Goal: Navigation & Orientation: Find specific page/section

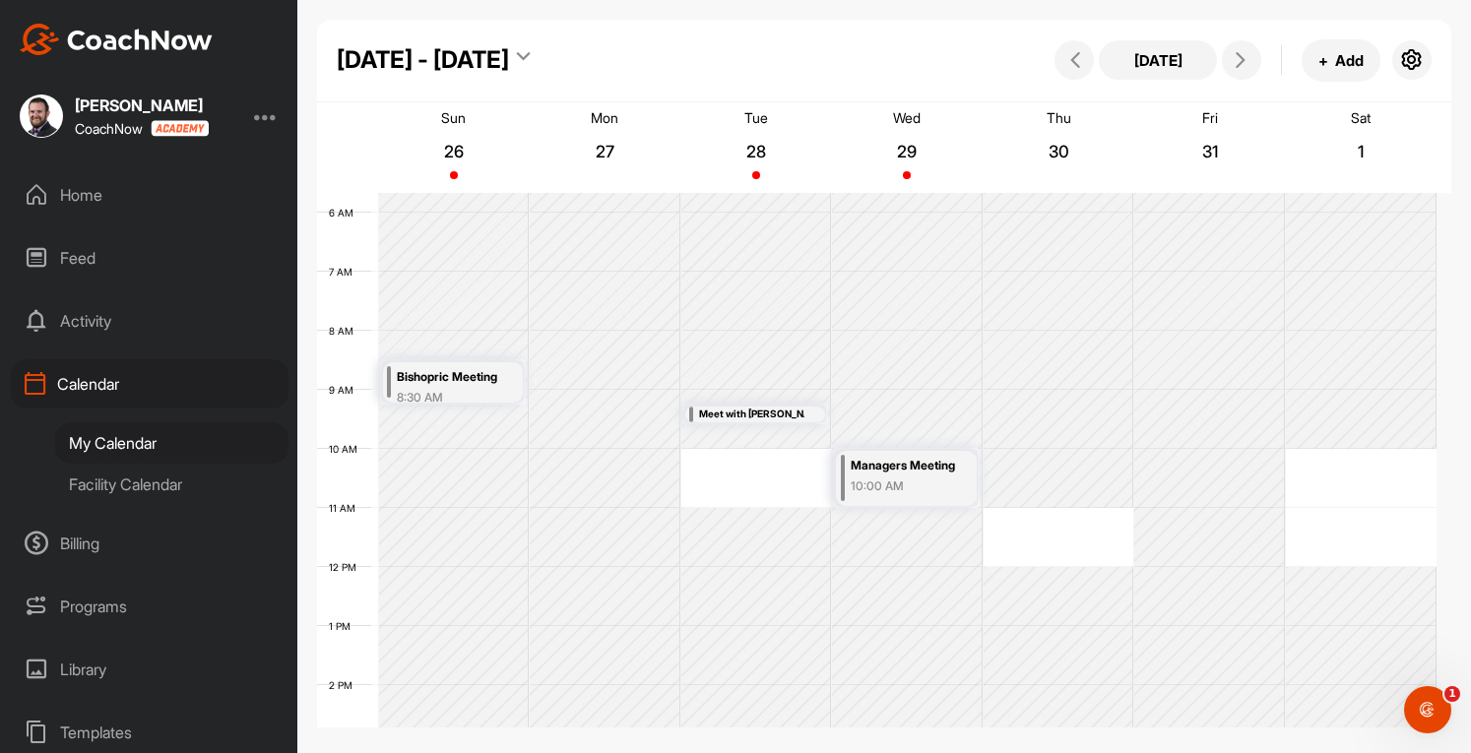
scroll to position [145, 0]
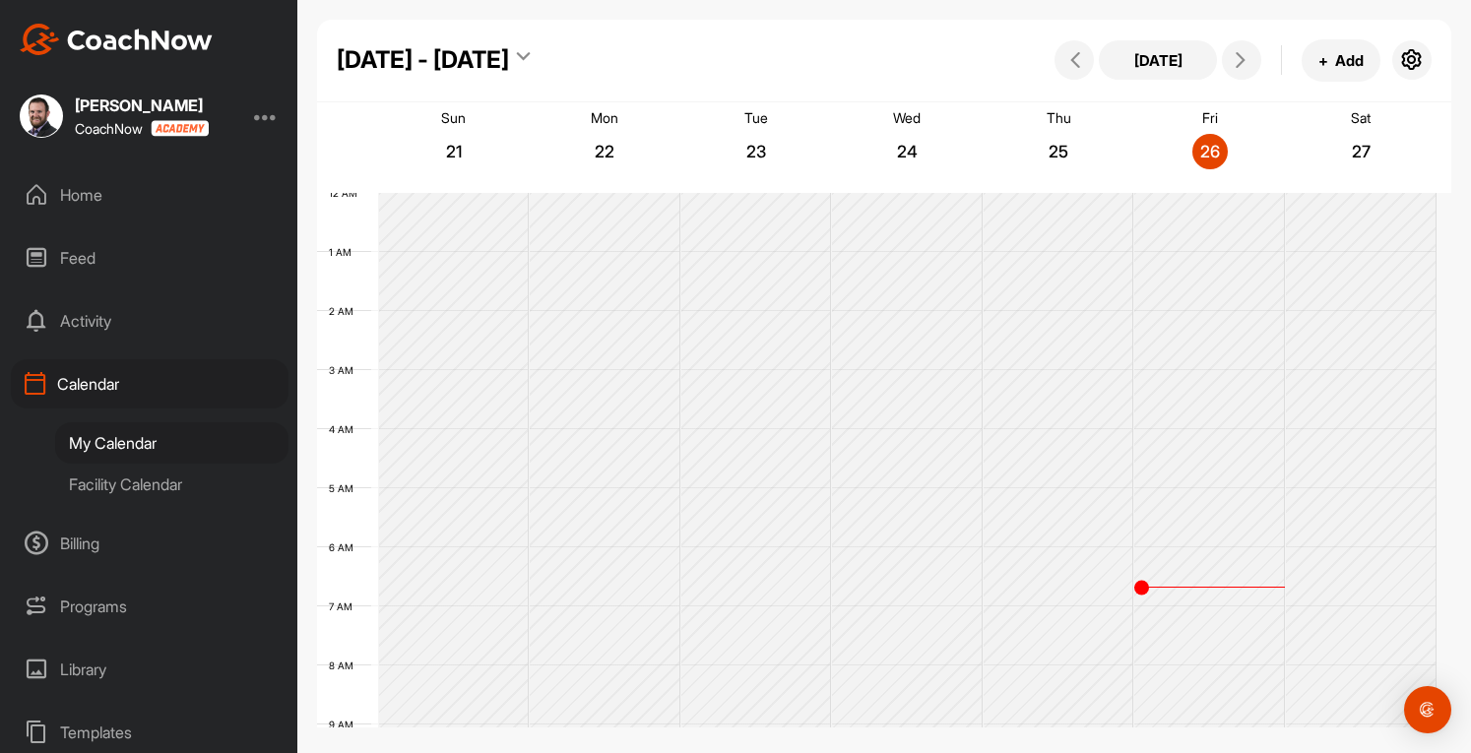
scroll to position [342, 0]
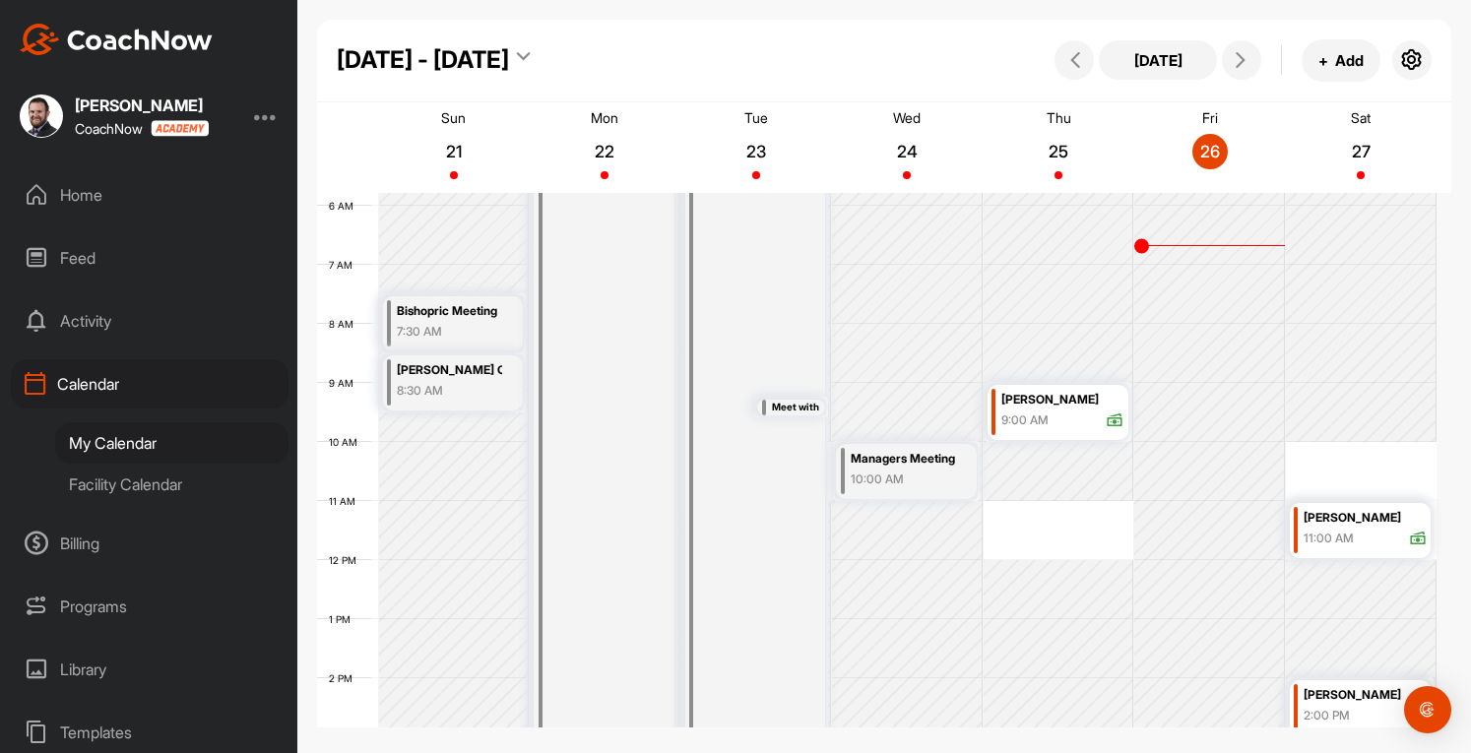
click at [150, 491] on div "Facility Calendar" at bounding box center [171, 484] width 233 height 41
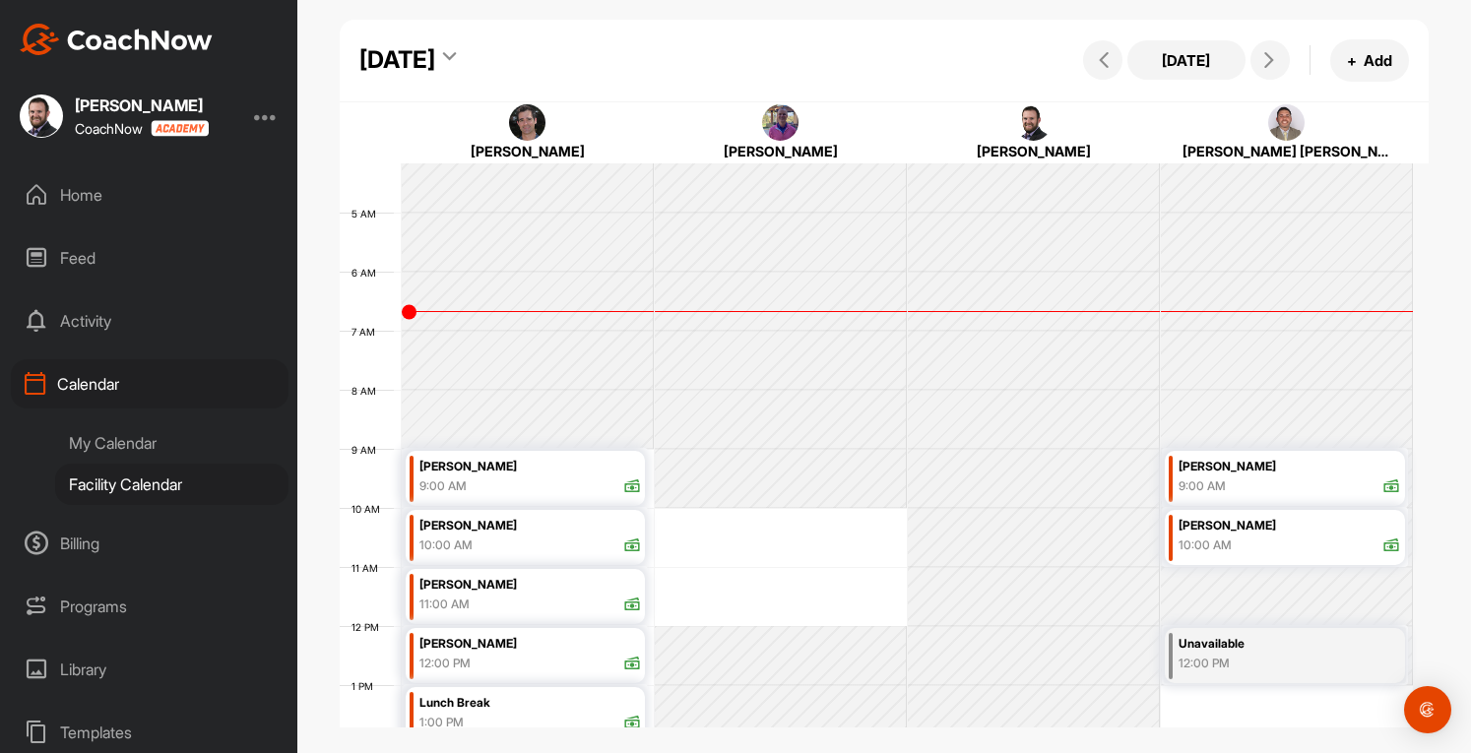
scroll to position [243, 0]
click at [1260, 70] on button at bounding box center [1269, 59] width 39 height 39
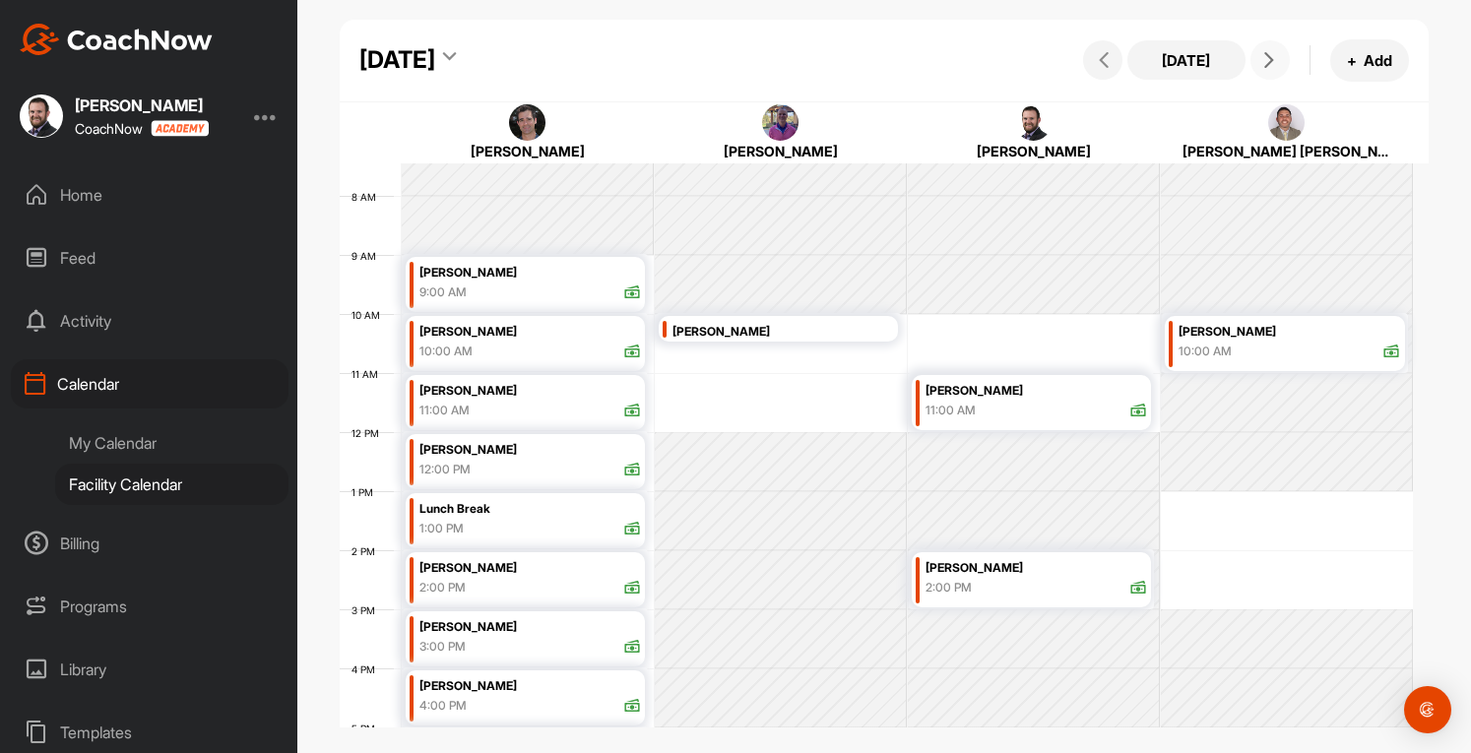
scroll to position [538, 0]
click at [1261, 56] on icon at bounding box center [1269, 60] width 16 height 16
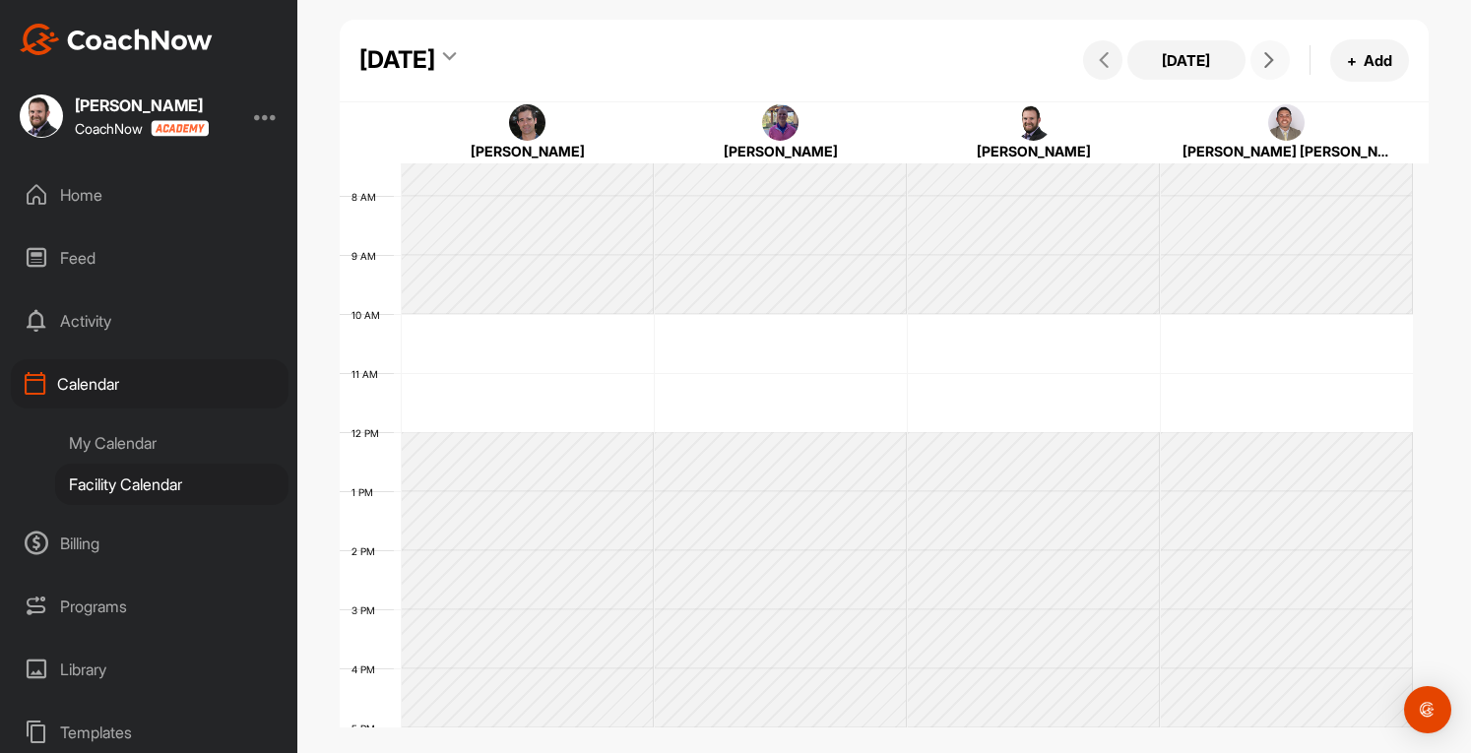
scroll to position [342, 0]
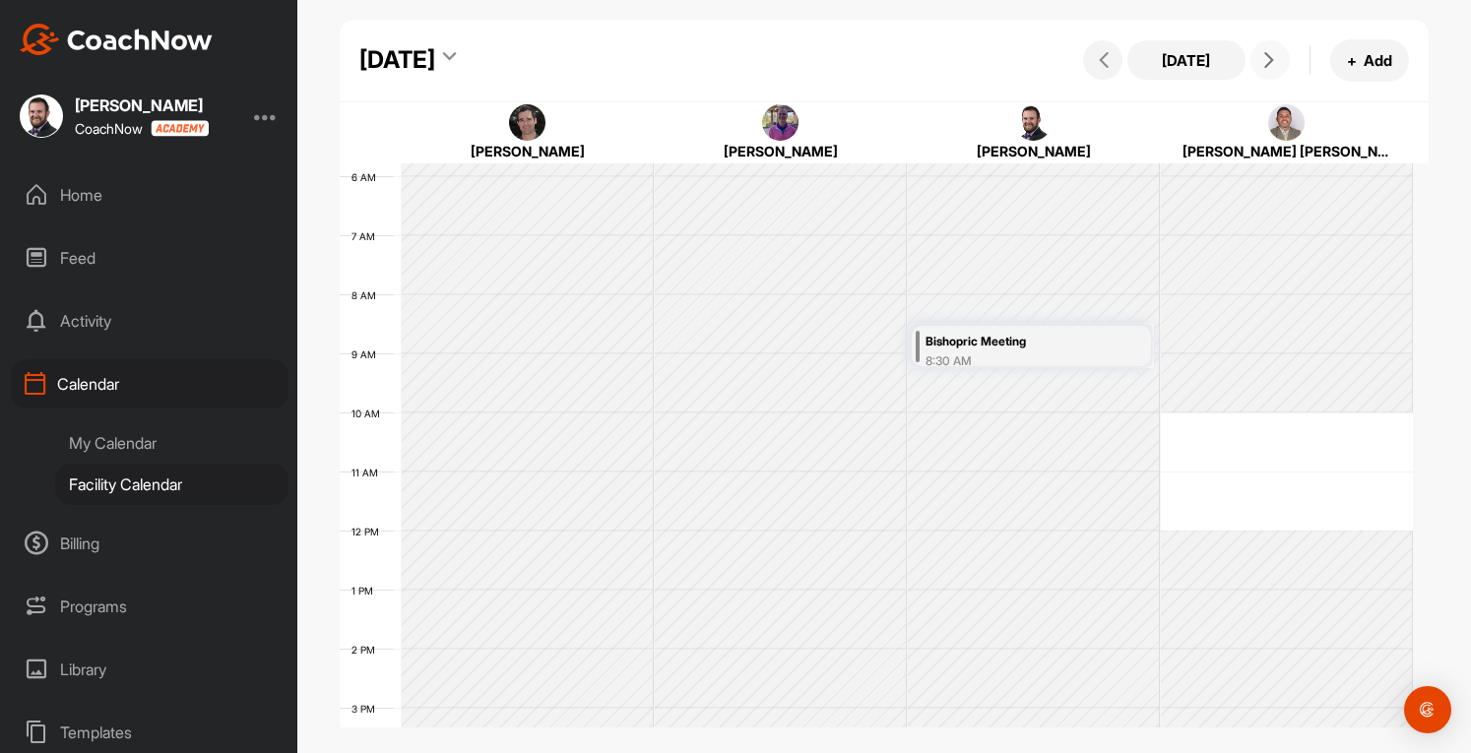
click at [1278, 64] on span at bounding box center [1270, 60] width 24 height 16
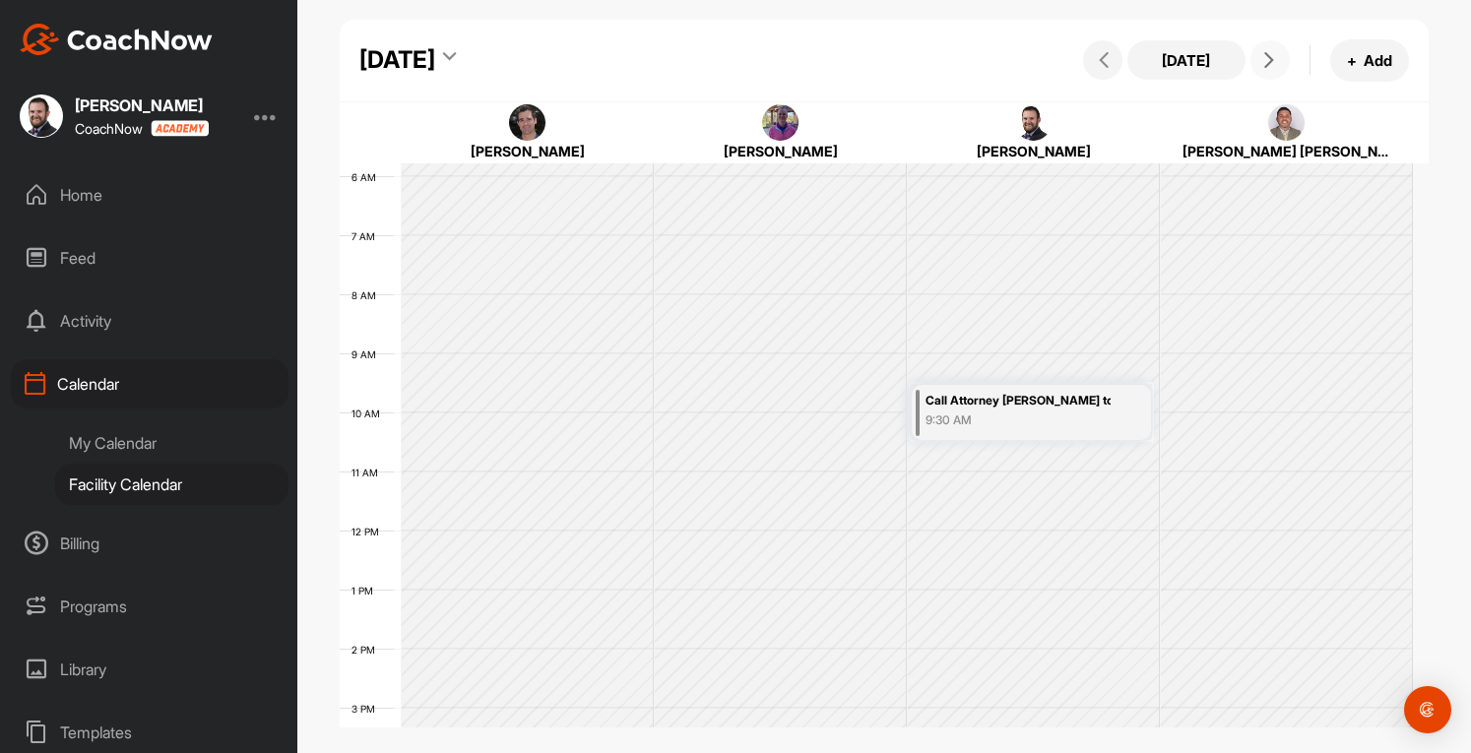
click at [1272, 64] on icon at bounding box center [1269, 60] width 16 height 16
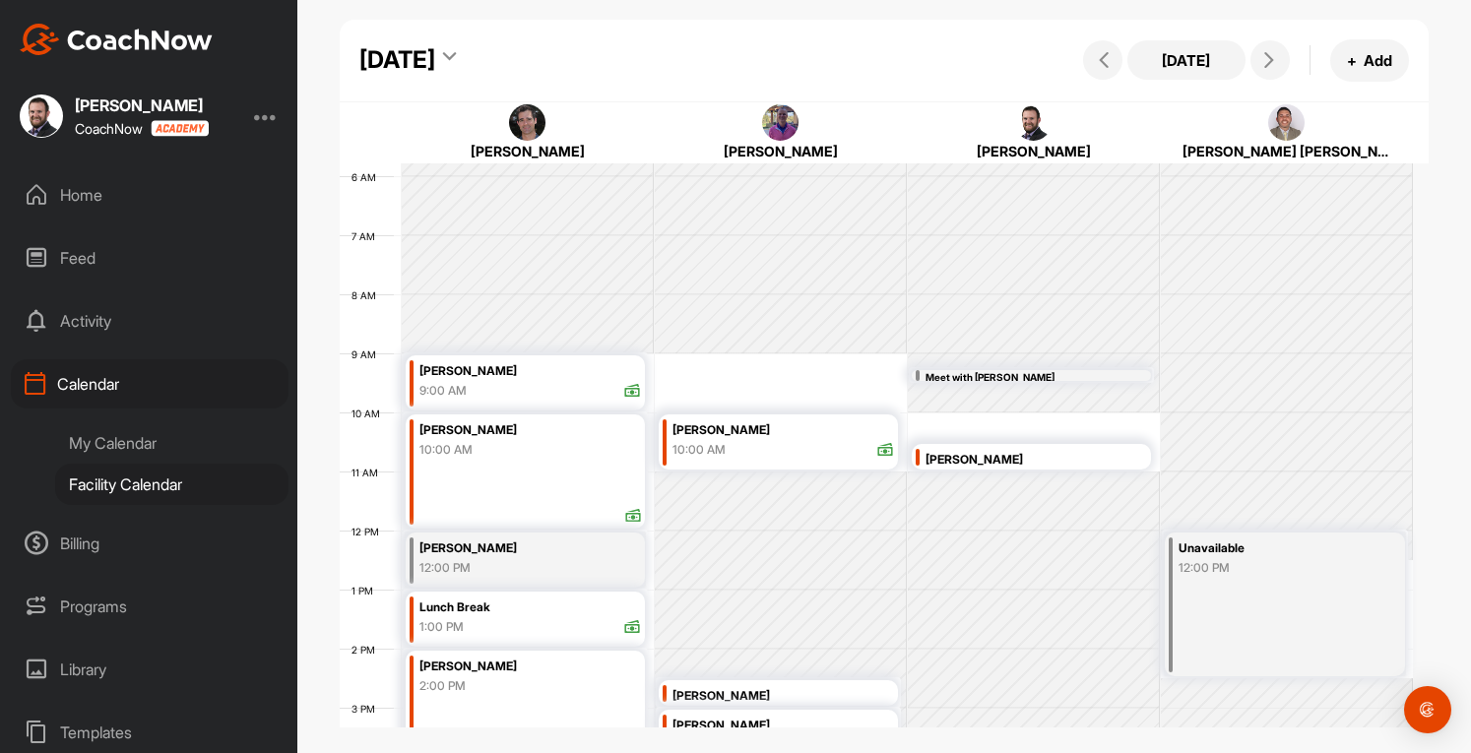
click at [272, 113] on div at bounding box center [266, 116] width 24 height 24
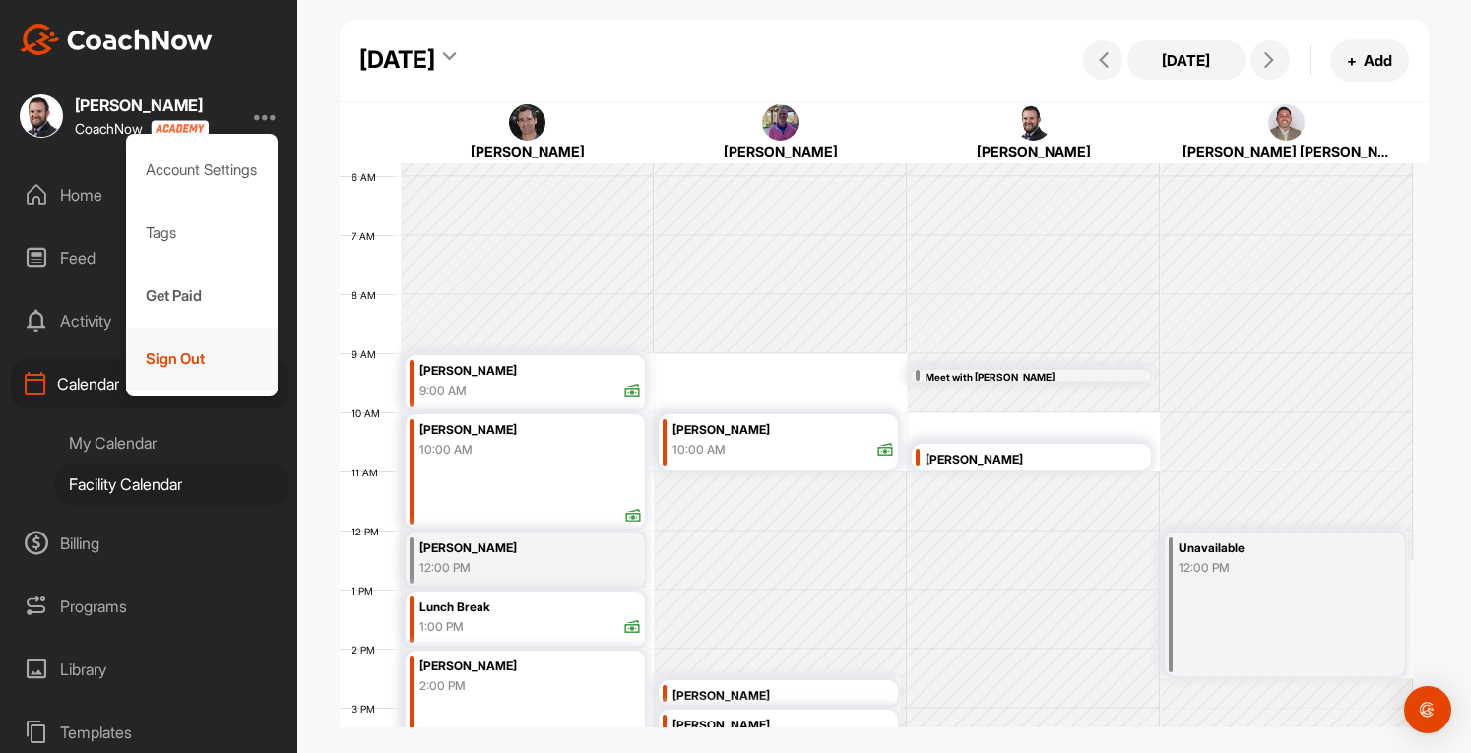
click at [180, 369] on div "Sign Out" at bounding box center [202, 359] width 153 height 63
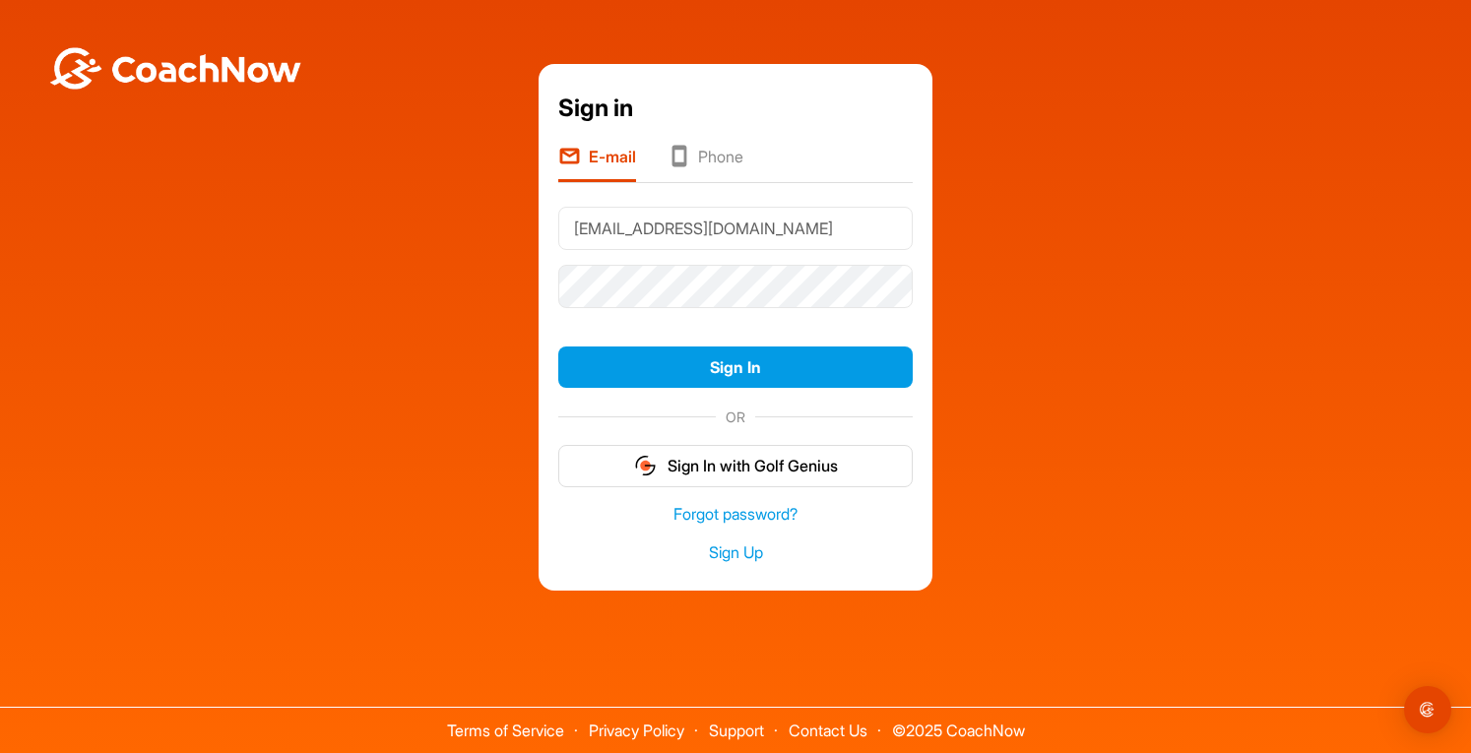
click at [797, 229] on input "jostler@larinconadacc.com" at bounding box center [735, 228] width 354 height 43
type input "lrccgolfshop@gmail.com"
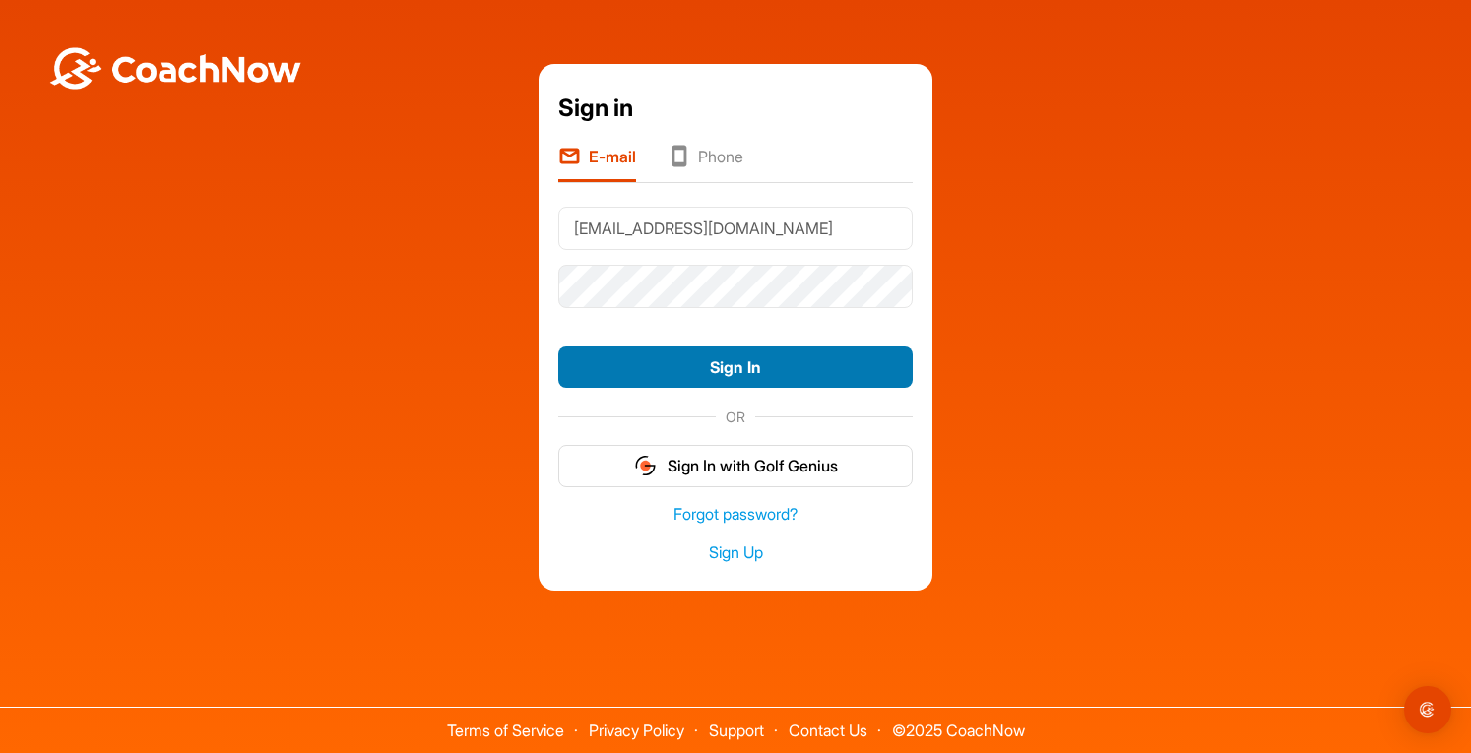
click at [744, 377] on button "Sign In" at bounding box center [735, 368] width 354 height 42
